Goal: Task Accomplishment & Management: Use online tool/utility

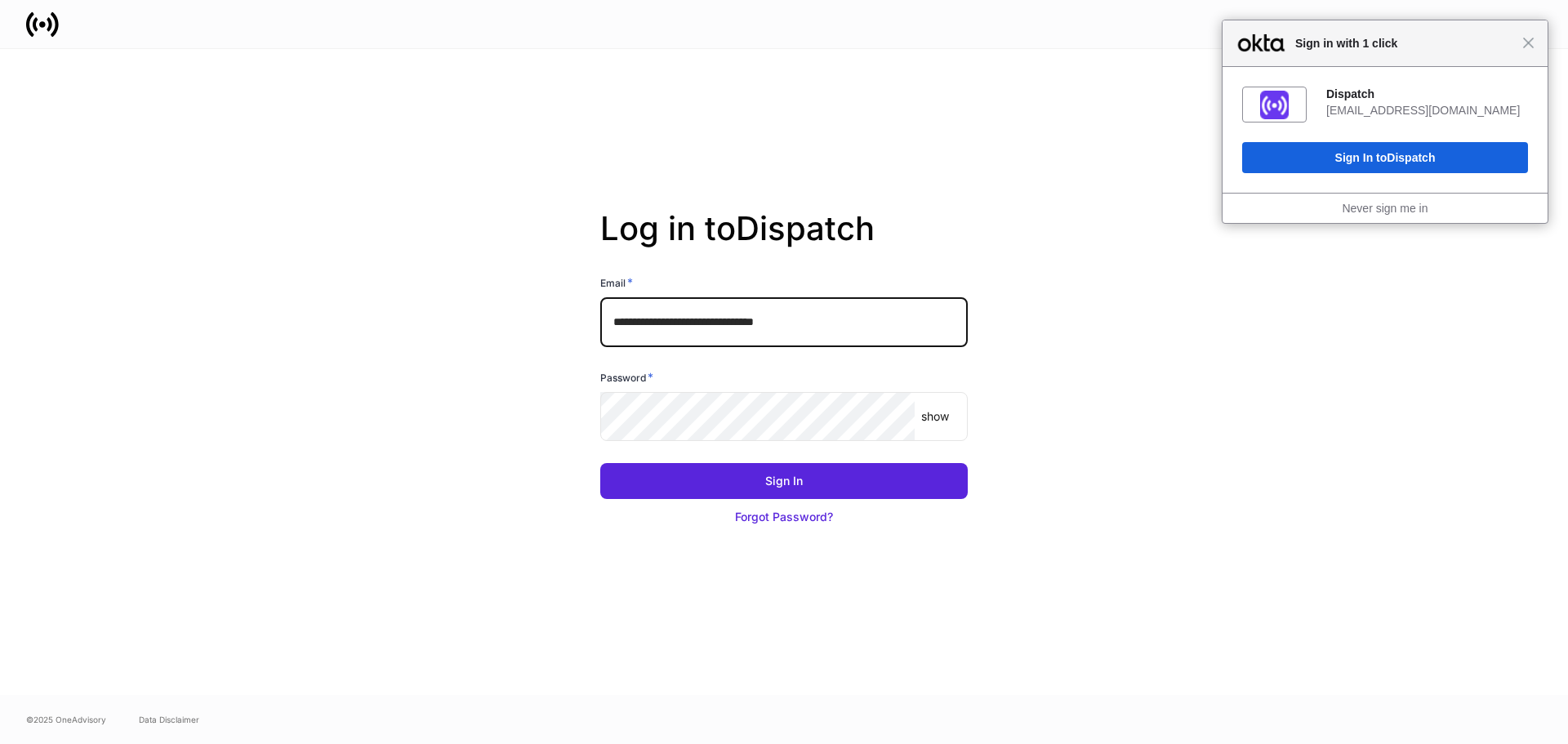
click at [704, 316] on input "**********" at bounding box center [784, 322] width 367 height 49
type input "**********"
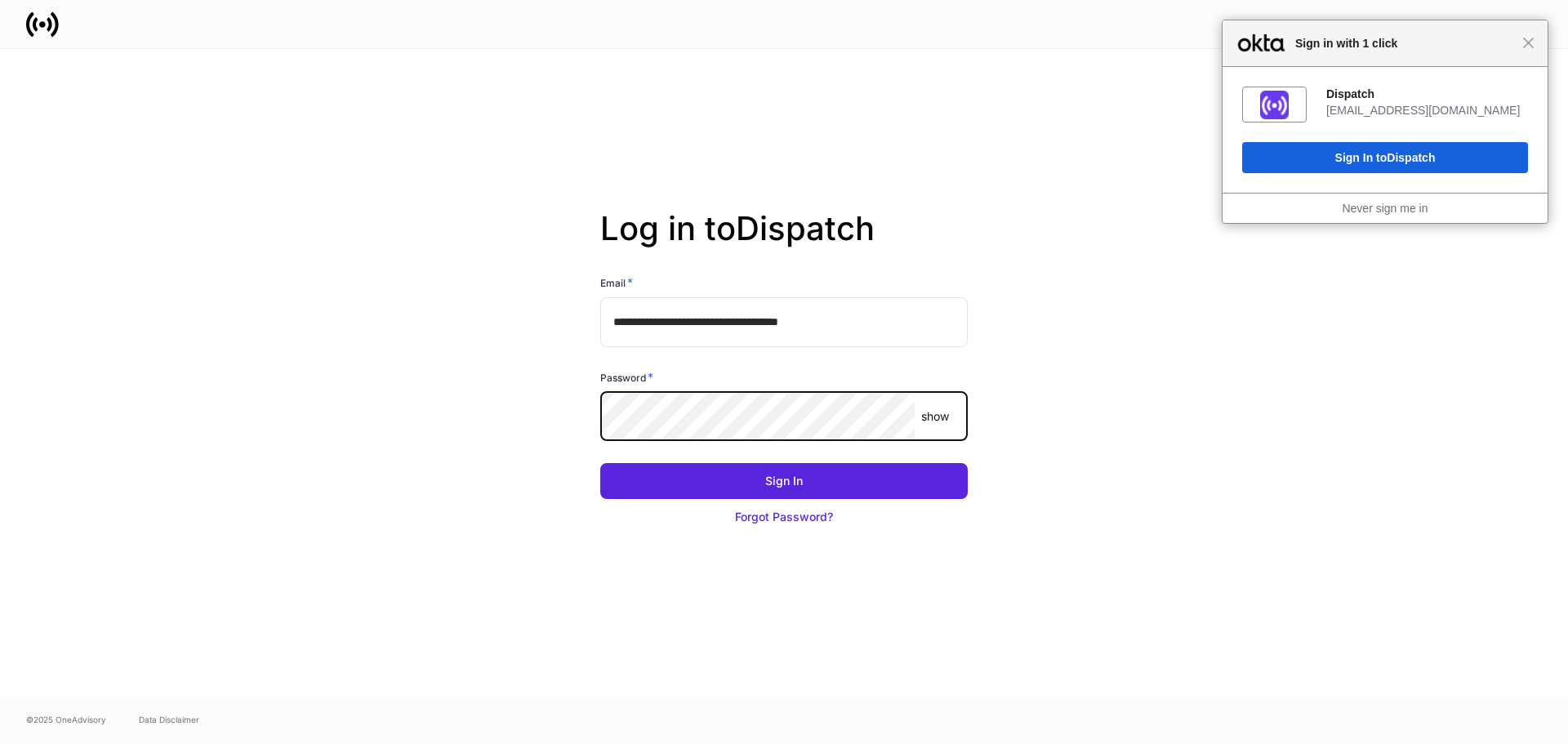
click at [600, 463] on button "Sign In" at bounding box center [784, 481] width 367 height 36
